Goal: Task Accomplishment & Management: Use online tool/utility

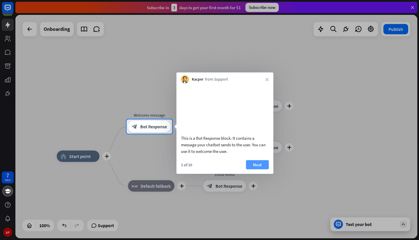
click at [255, 169] on button "Next" at bounding box center [257, 164] width 23 height 9
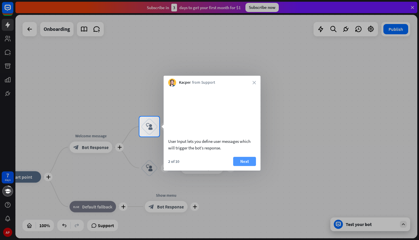
click at [238, 166] on button "Next" at bounding box center [244, 161] width 23 height 9
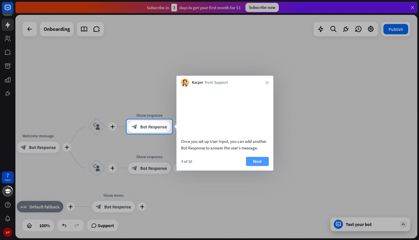
click at [257, 166] on button "Next" at bounding box center [257, 161] width 23 height 9
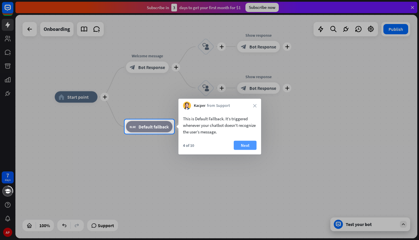
click at [244, 145] on button "Next" at bounding box center [245, 145] width 23 height 9
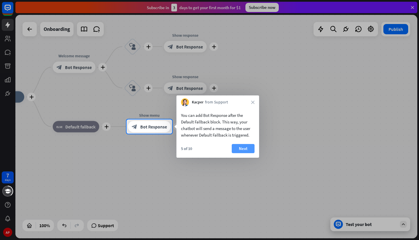
click at [238, 150] on button "Next" at bounding box center [243, 148] width 23 height 9
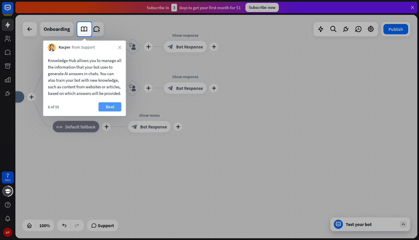
click at [117, 111] on button "Next" at bounding box center [110, 106] width 23 height 9
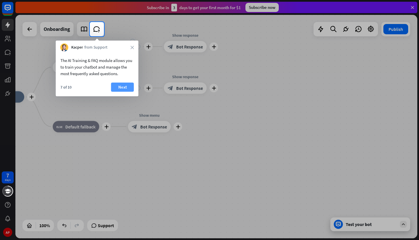
click at [120, 88] on button "Next" at bounding box center [122, 86] width 23 height 9
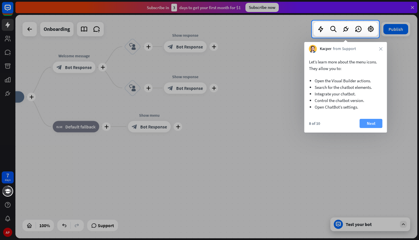
click at [367, 126] on button "Next" at bounding box center [371, 123] width 23 height 9
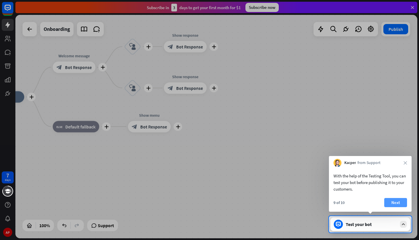
click at [392, 204] on button "Next" at bounding box center [395, 202] width 23 height 9
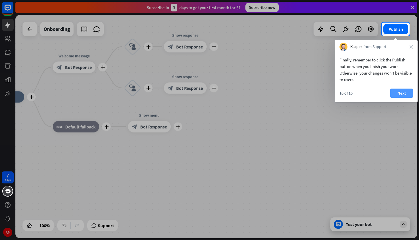
click at [404, 91] on button "Next" at bounding box center [401, 92] width 23 height 9
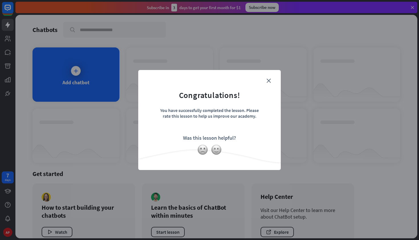
click at [269, 84] on form "Congratulations! You have successfully completed the lesson. Please rate this l…" at bounding box center [209, 111] width 128 height 68
click at [268, 80] on icon "close" at bounding box center [269, 80] width 4 height 4
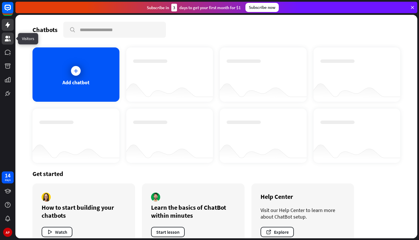
click at [9, 42] on link at bounding box center [8, 39] width 12 height 12
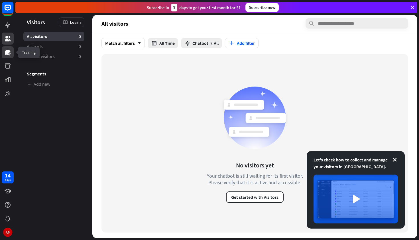
click at [6, 54] on icon at bounding box center [8, 52] width 6 height 5
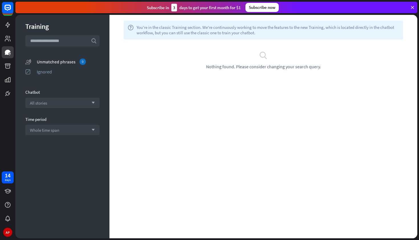
click at [40, 61] on div "Unmatched phrases 0" at bounding box center [68, 61] width 63 height 6
click at [10, 66] on icon at bounding box center [7, 65] width 7 height 7
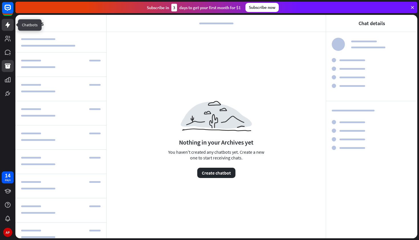
click at [6, 25] on icon at bounding box center [7, 25] width 5 height 6
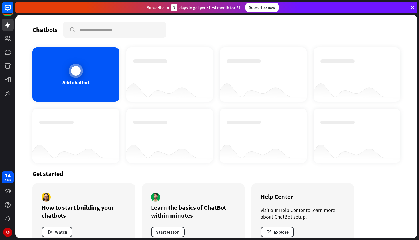
click at [47, 67] on div "Add chatbot" at bounding box center [76, 74] width 87 height 54
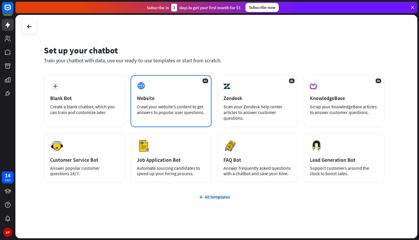
click at [168, 126] on div "AI Website Crawl your website’s content to get answers to popular user question…" at bounding box center [171, 101] width 81 height 52
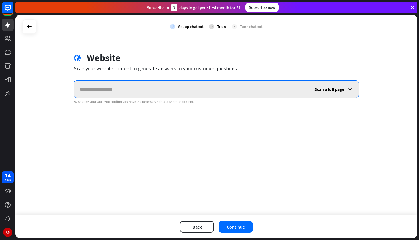
paste input "**********"
type input "**********"
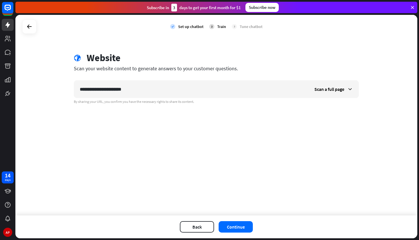
click at [237, 232] on div "Back Continue" at bounding box center [216, 226] width 402 height 23
click at [238, 227] on button "Continue" at bounding box center [236, 226] width 34 height 11
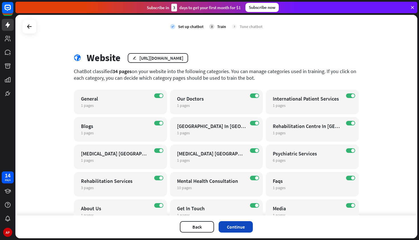
click at [236, 230] on button "Continue" at bounding box center [236, 226] width 34 height 11
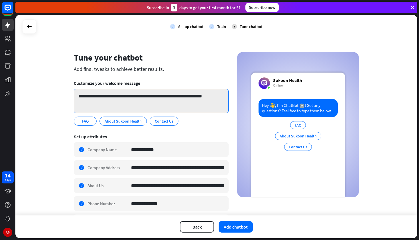
click at [167, 98] on textarea "**********" at bounding box center [151, 101] width 155 height 24
drag, startPoint x: 219, startPoint y: 95, endPoint x: 96, endPoint y: 99, distance: 123.5
click at [96, 99] on textarea "**********" at bounding box center [151, 101] width 155 height 24
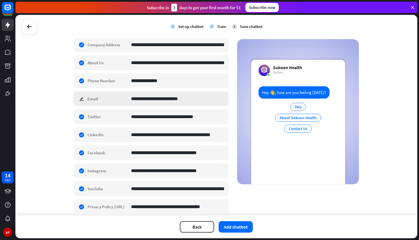
scroll to position [130, 0]
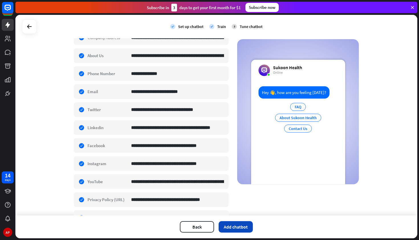
type textarea "**********"
click at [226, 225] on button "Add chatbot" at bounding box center [236, 226] width 34 height 11
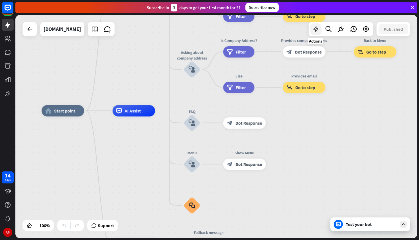
click at [316, 32] on icon at bounding box center [315, 28] width 7 height 7
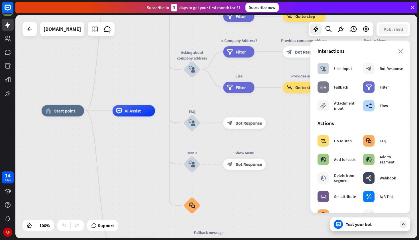
click at [400, 54] on section "Interactions block_user_input User Input block_bot_response Bot Response block_…" at bounding box center [361, 81] width 86 height 66
click at [401, 48] on div "Interactions" at bounding box center [361, 51] width 86 height 7
click at [401, 53] on icon "close" at bounding box center [400, 51] width 5 height 5
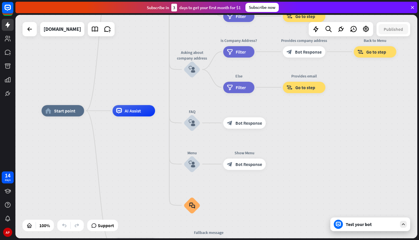
click at [396, 224] on div "Test your bot" at bounding box center [371, 224] width 51 height 6
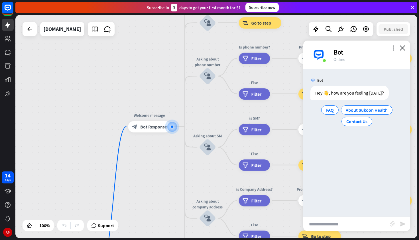
click at [394, 48] on icon "more_vert" at bounding box center [393, 47] width 5 height 5
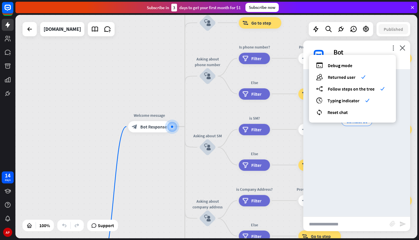
click at [361, 136] on div "Bot Hey 👋, how are you feeling [DATE]? FAQ About Sukoon Health Contact Us [DATE…" at bounding box center [356, 142] width 107 height 147
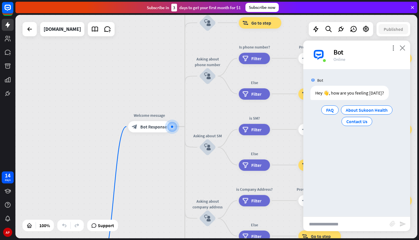
click at [403, 48] on icon "close" at bounding box center [403, 47] width 6 height 5
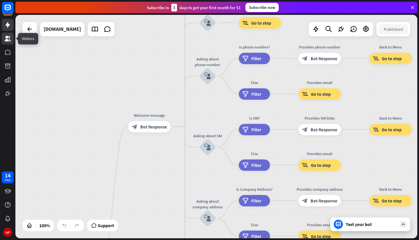
click at [11, 44] on link at bounding box center [8, 39] width 12 height 12
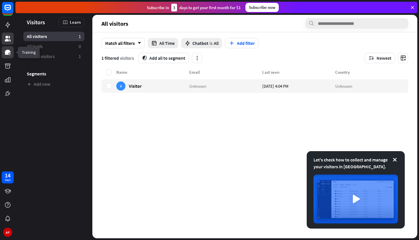
click at [12, 54] on link at bounding box center [8, 52] width 12 height 12
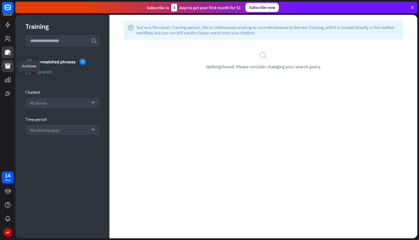
click at [8, 67] on icon at bounding box center [8, 65] width 6 height 5
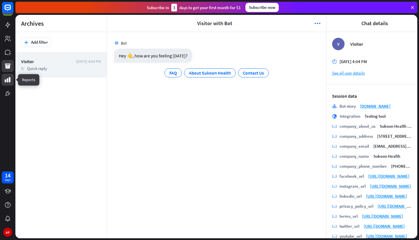
click at [11, 81] on link at bounding box center [8, 80] width 12 height 12
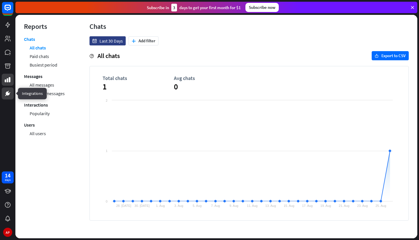
click at [10, 91] on icon at bounding box center [7, 93] width 7 height 7
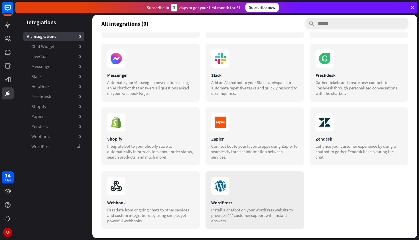
scroll to position [61, 0]
click at [278, 182] on section at bounding box center [254, 186] width 87 height 18
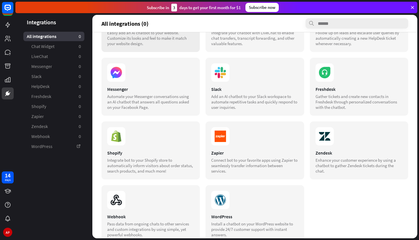
scroll to position [60, 0]
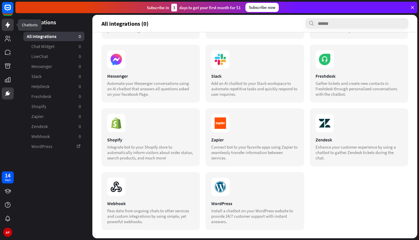
click at [11, 26] on icon at bounding box center [7, 24] width 7 height 7
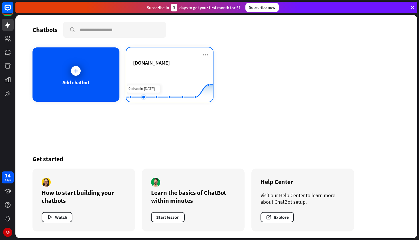
click at [148, 82] on rect at bounding box center [169, 88] width 87 height 36
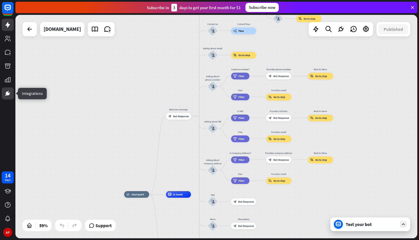
click at [6, 89] on link at bounding box center [8, 93] width 12 height 12
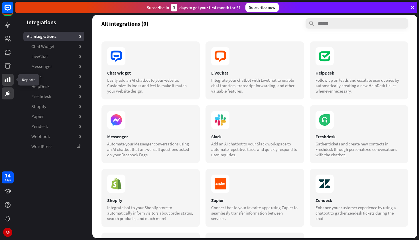
click at [11, 79] on link at bounding box center [8, 80] width 12 height 12
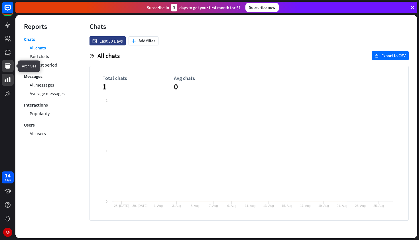
click at [6, 62] on icon at bounding box center [7, 65] width 7 height 7
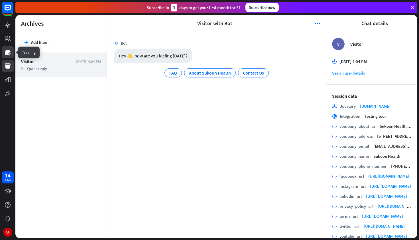
click at [6, 48] on link at bounding box center [8, 52] width 12 height 12
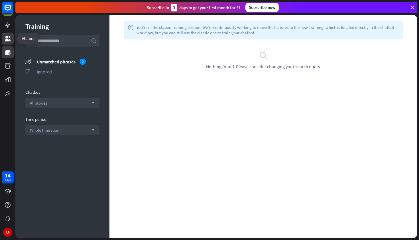
click at [6, 36] on icon at bounding box center [8, 39] width 6 height 6
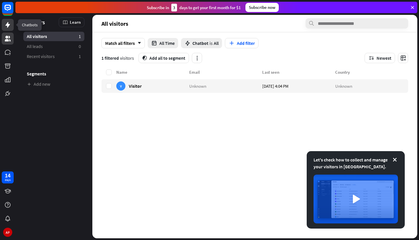
click at [4, 29] on link at bounding box center [8, 25] width 12 height 12
